Goal: Task Accomplishment & Management: Use online tool/utility

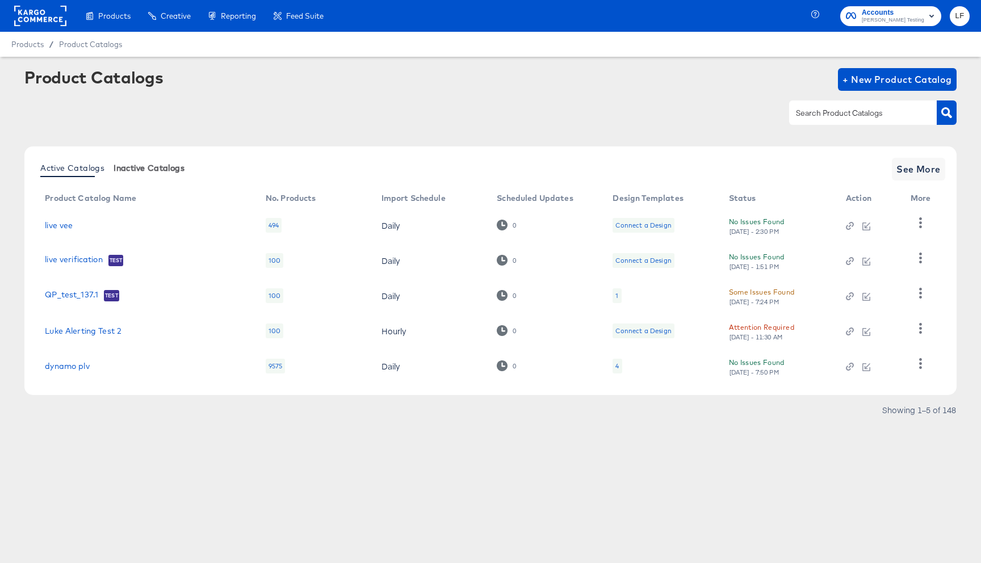
click at [161, 170] on span "Inactive Catalogs" at bounding box center [149, 168] width 71 height 9
